Goal: Check status: Check status

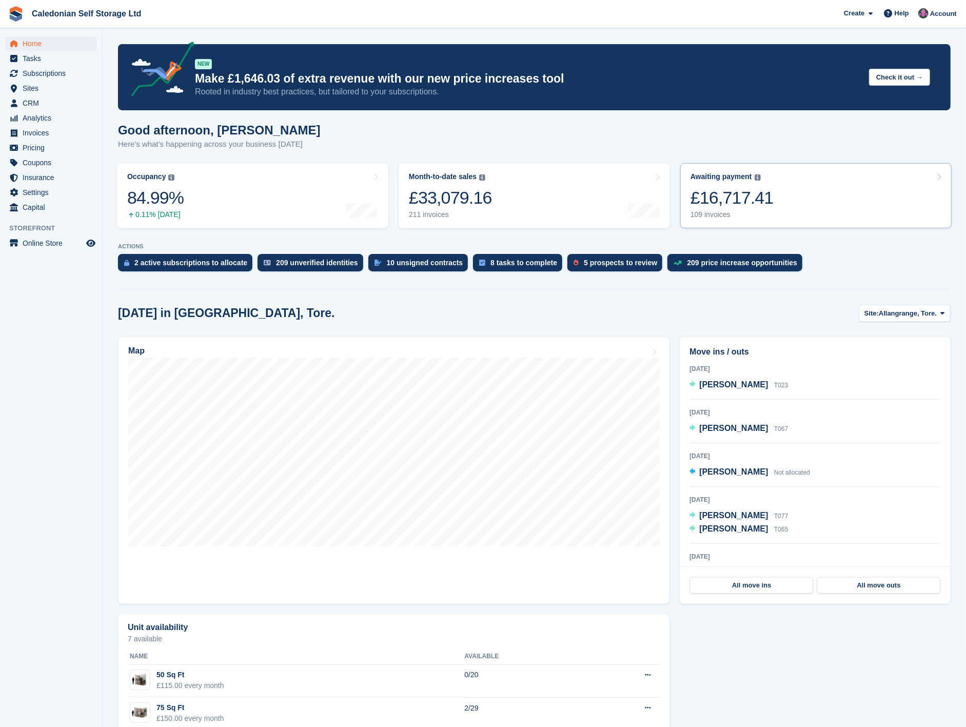
click at [710, 214] on div "109 invoices" at bounding box center [731, 214] width 83 height 9
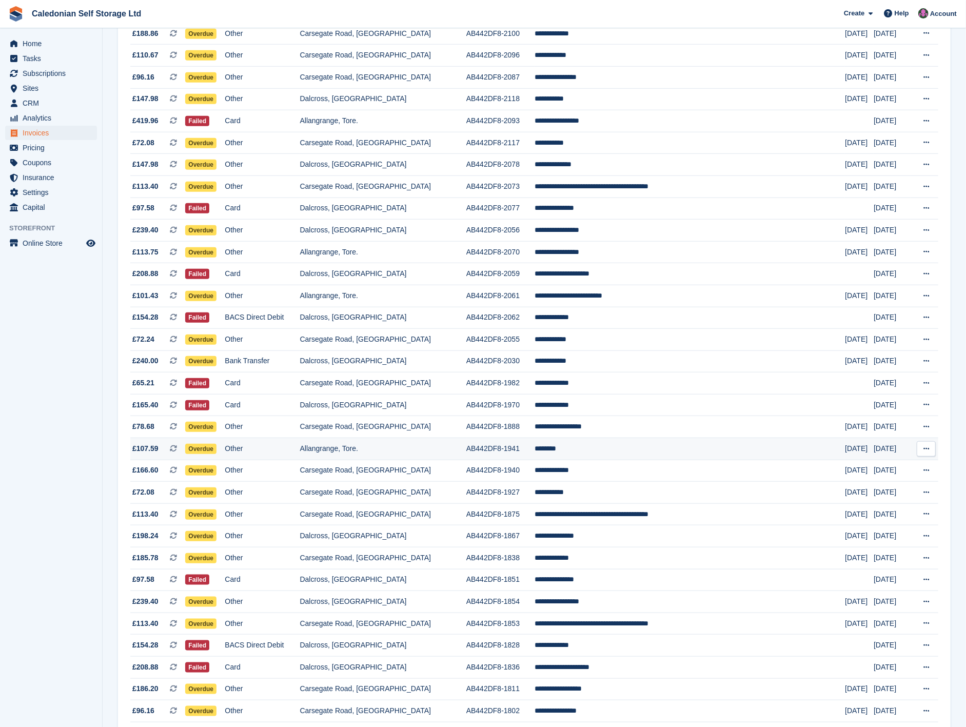
scroll to position [596, 0]
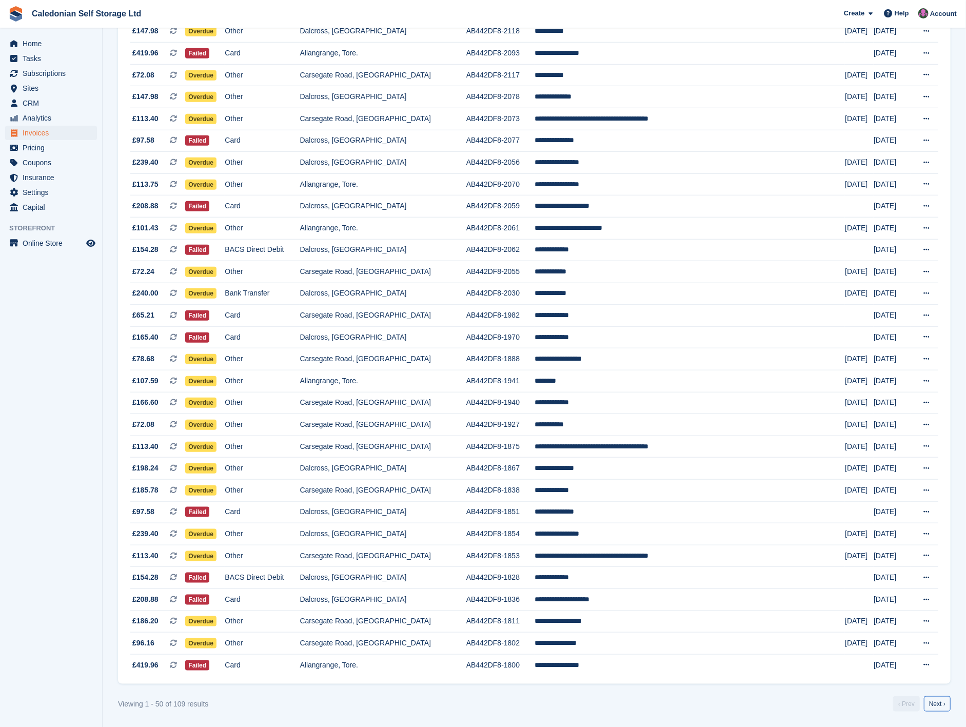
click at [935, 700] on link "Next ›" at bounding box center [937, 703] width 27 height 15
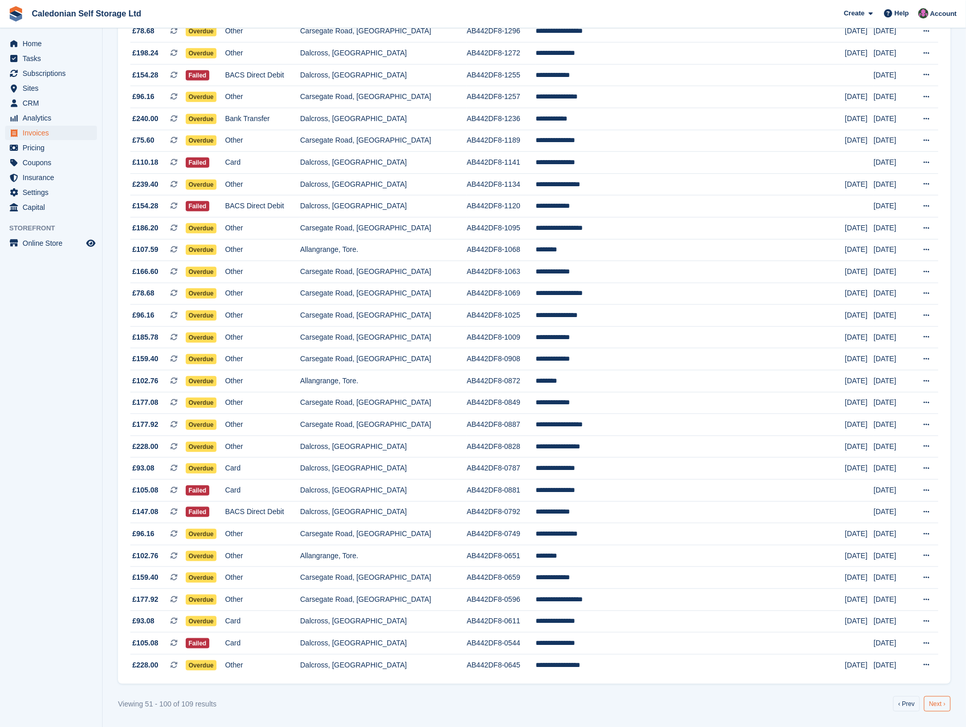
click at [934, 704] on link "Next ›" at bounding box center [937, 703] width 27 height 15
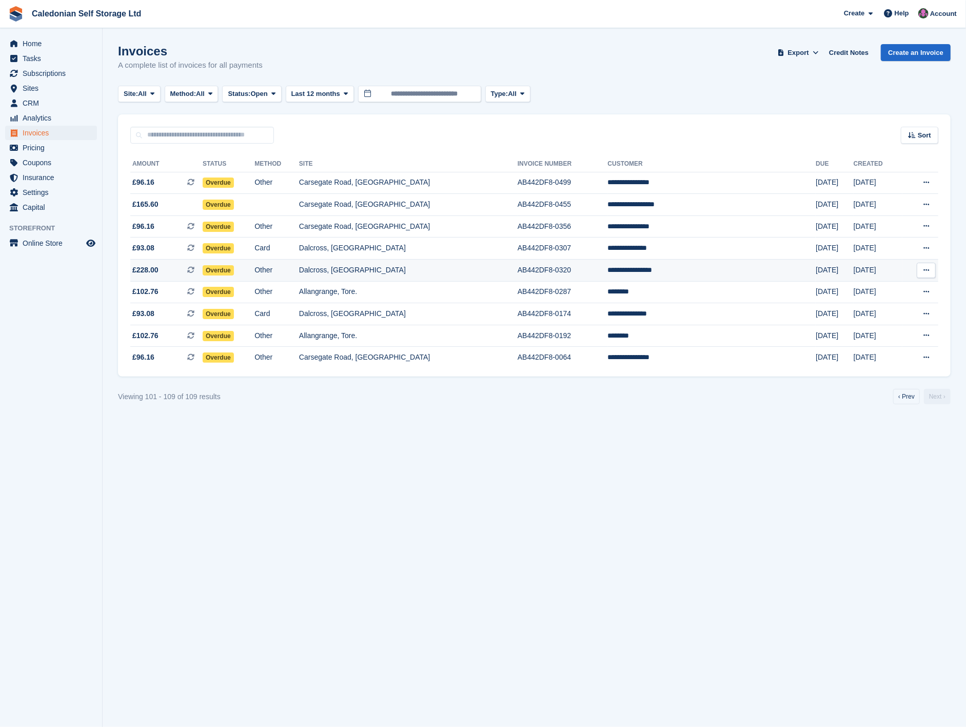
click at [674, 267] on td "**********" at bounding box center [712, 270] width 208 height 22
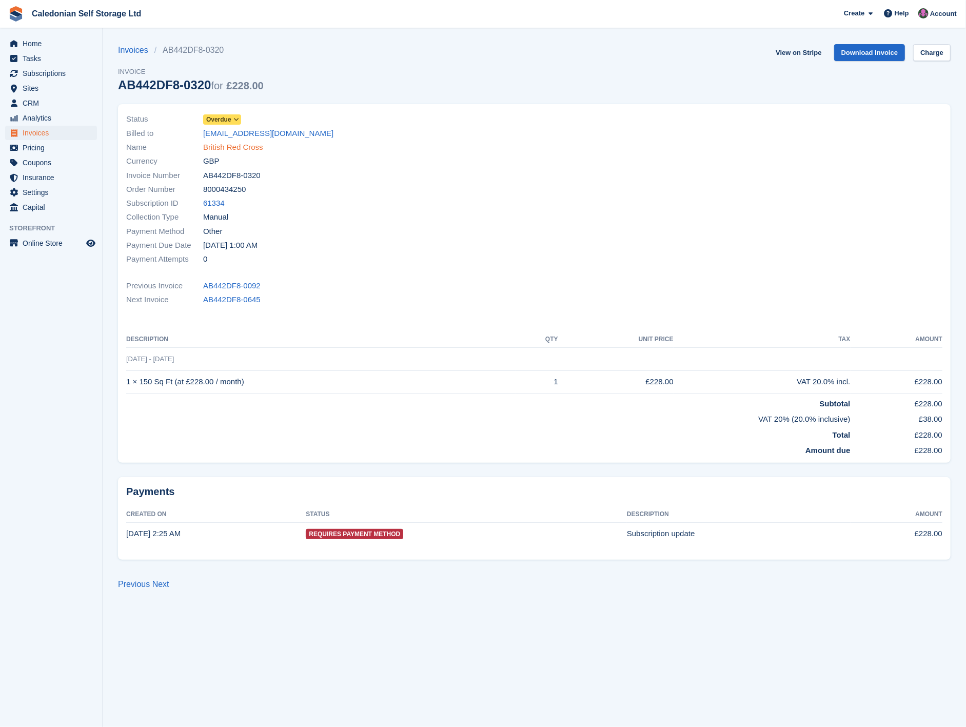
click at [245, 145] on link "British Red Cross" at bounding box center [233, 148] width 60 height 12
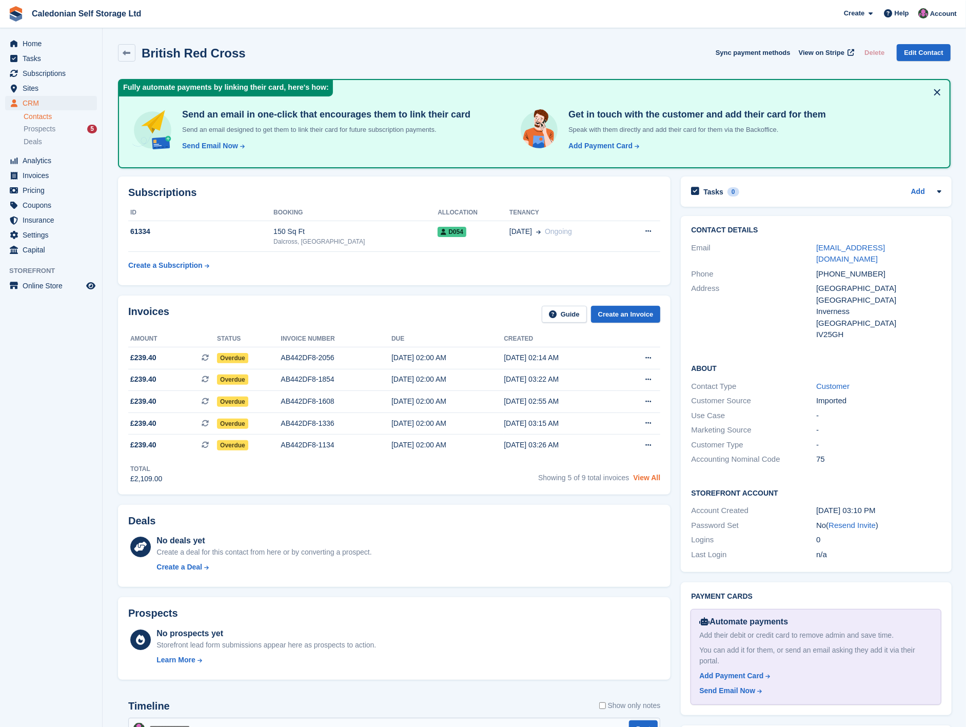
click at [649, 480] on link "View All" at bounding box center [646, 477] width 27 height 8
click at [14, 46] on icon "menu" at bounding box center [13, 43] width 7 height 7
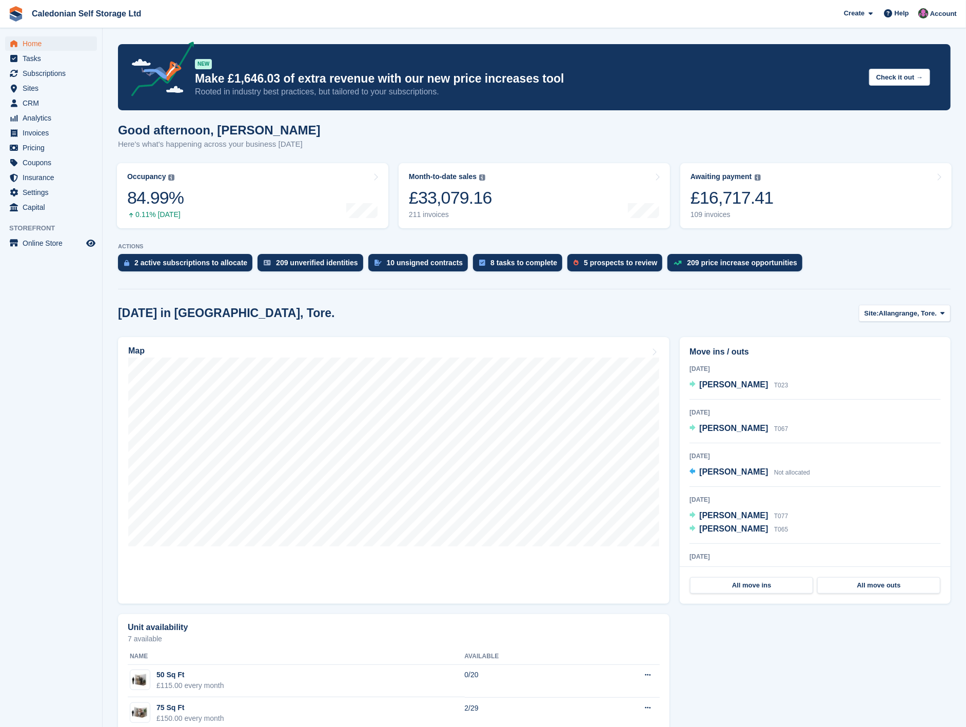
click at [746, 196] on div "£16,717.41" at bounding box center [731, 197] width 83 height 21
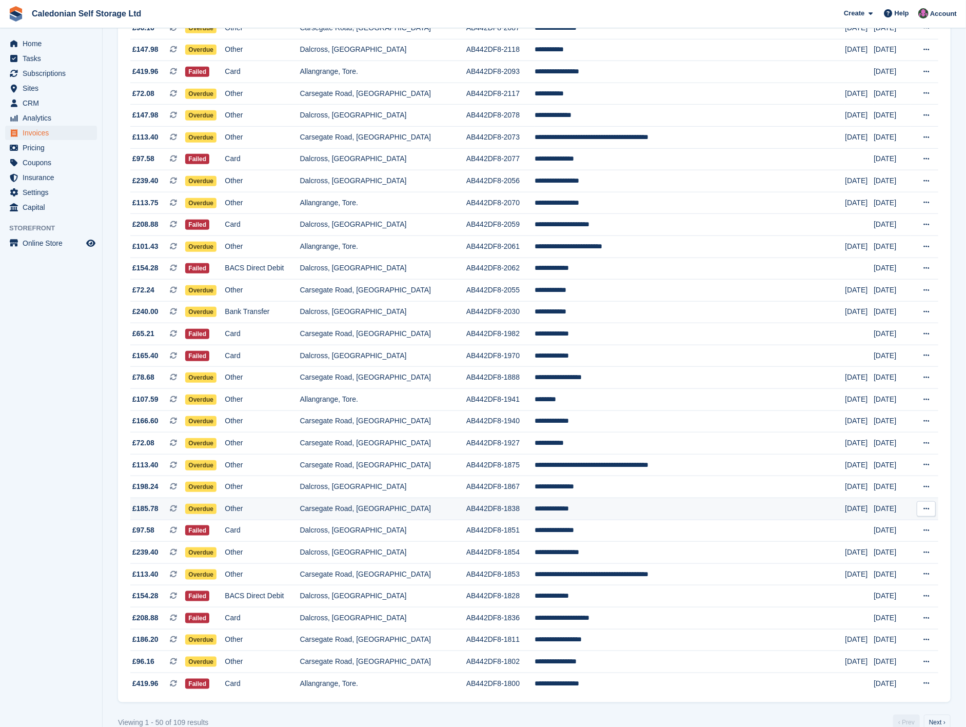
scroll to position [596, 0]
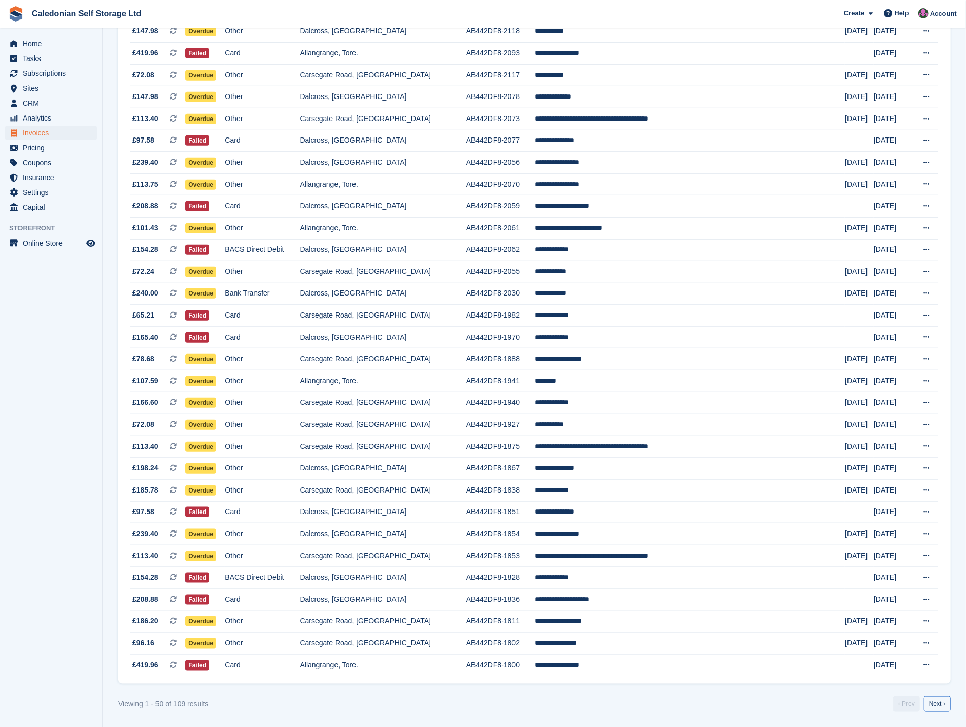
click at [941, 708] on link "Next ›" at bounding box center [937, 703] width 27 height 15
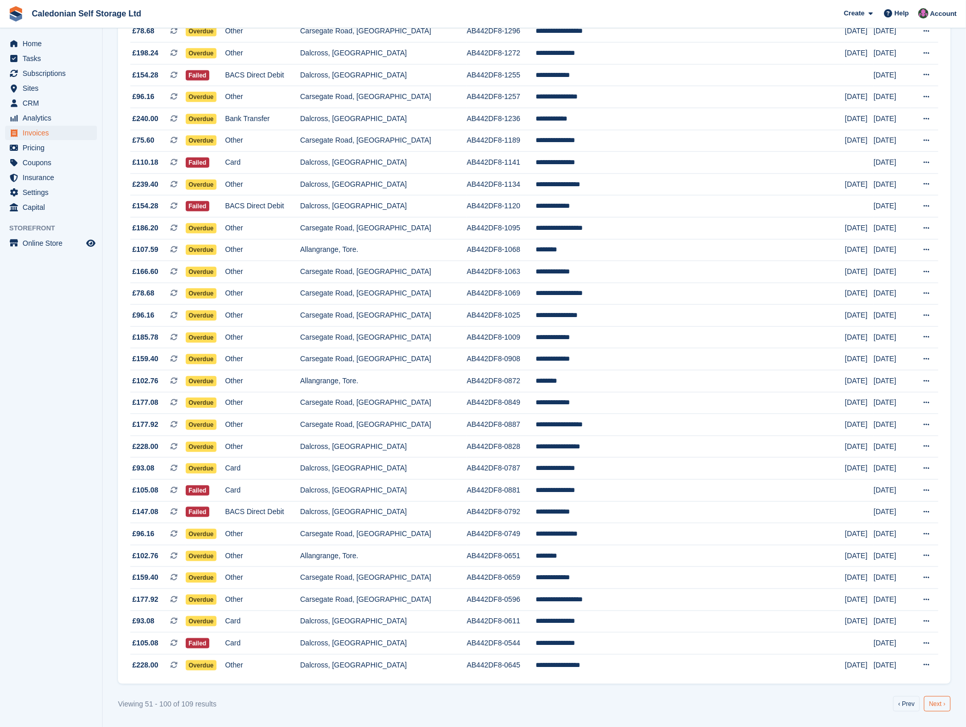
click at [930, 705] on link "Next ›" at bounding box center [937, 703] width 27 height 15
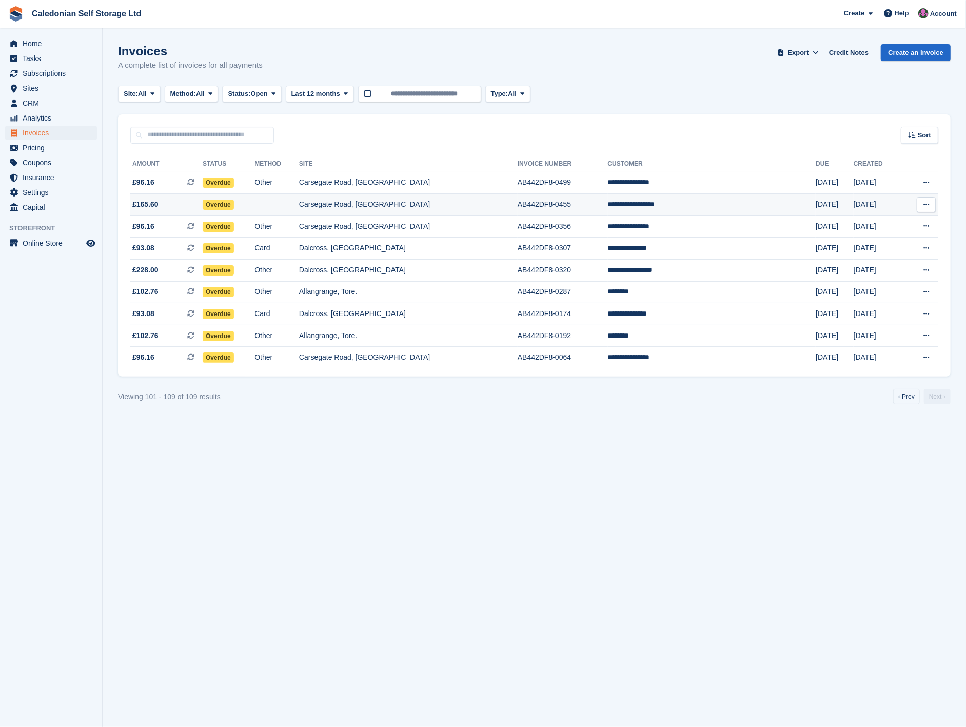
click at [687, 203] on td "**********" at bounding box center [712, 205] width 208 height 22
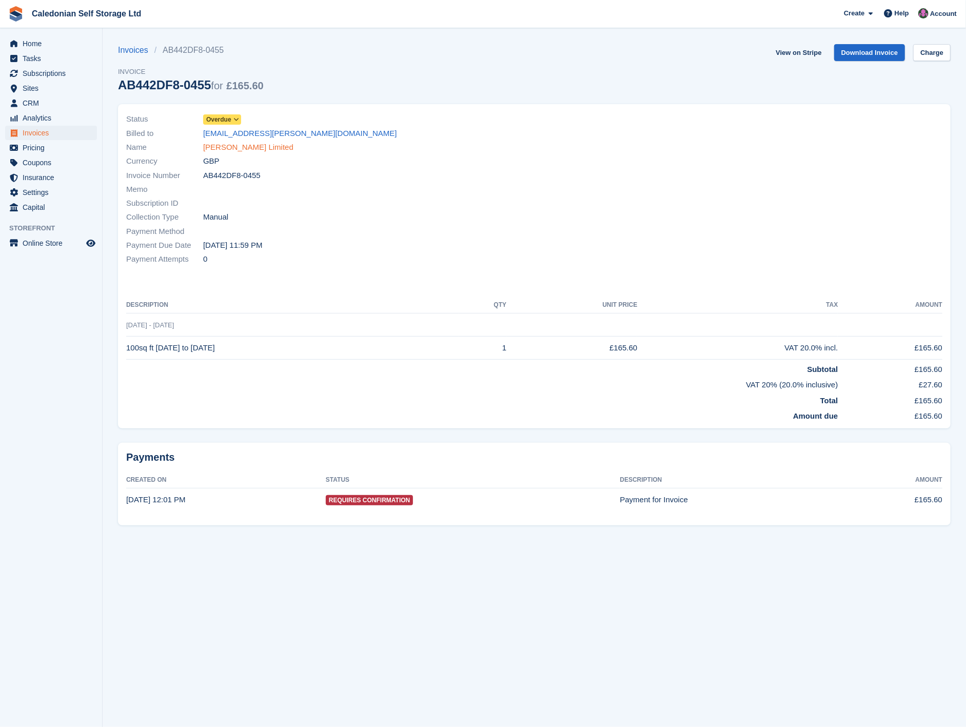
click at [247, 149] on link "[PERSON_NAME] Limited" at bounding box center [248, 148] width 90 height 12
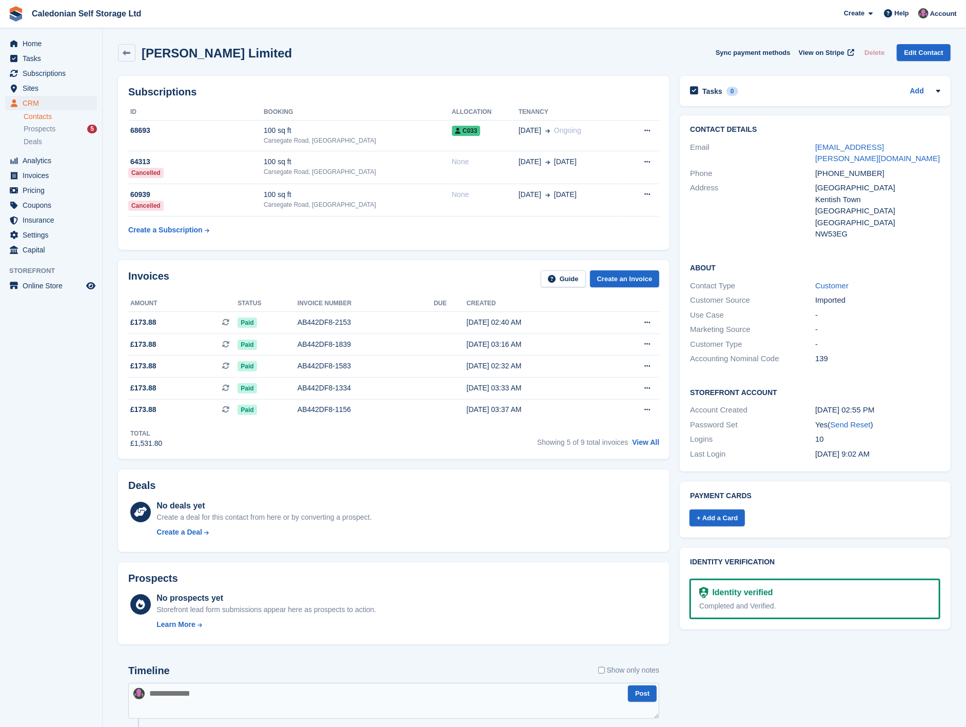
click at [648, 448] on div "Showing 5 of 9 total invoices View All" at bounding box center [598, 441] width 122 height 16
click at [650, 446] on link "View All" at bounding box center [645, 442] width 27 height 8
